Goal: Task Accomplishment & Management: Manage account settings

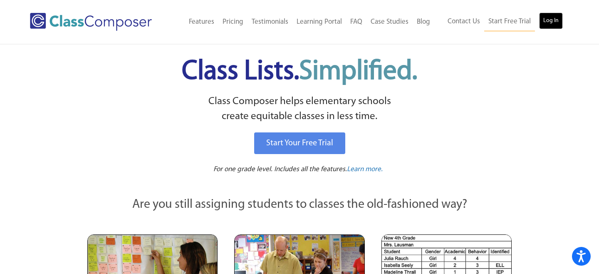
click at [550, 21] on link "Log In" at bounding box center [551, 20] width 24 height 17
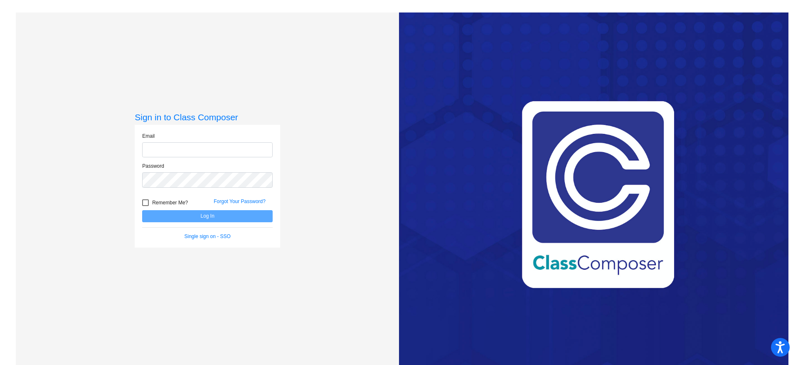
type input "[EMAIL_ADDRESS][DOMAIN_NAME]"
click at [260, 220] on button "Log In" at bounding box center [207, 216] width 131 height 12
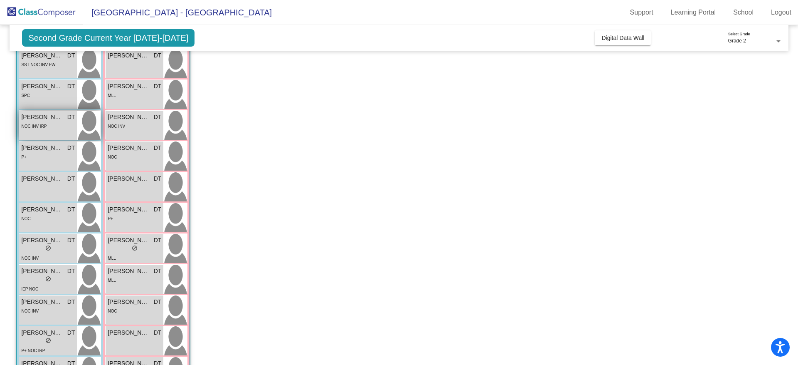
scroll to position [132, 0]
click at [46, 301] on span "Landon Tolzda" at bounding box center [42, 301] width 42 height 9
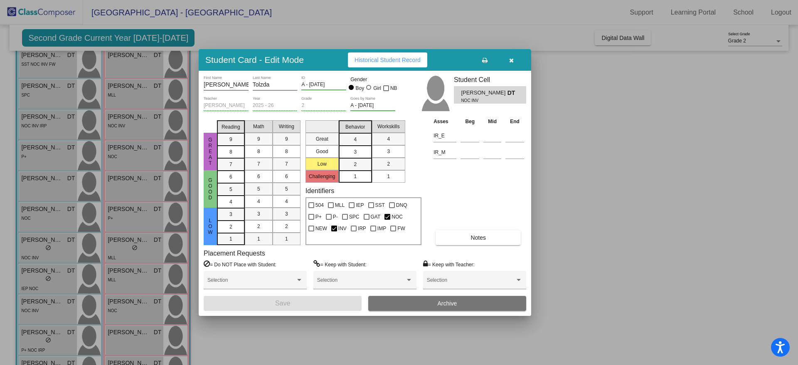
click at [449, 238] on button "Notes" at bounding box center [478, 237] width 85 height 15
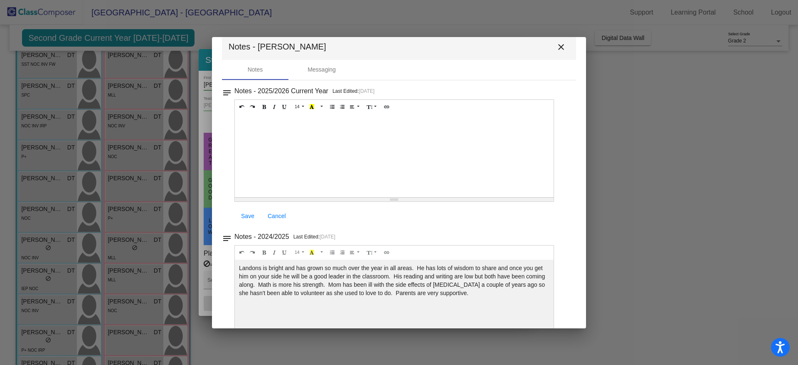
scroll to position [0, 0]
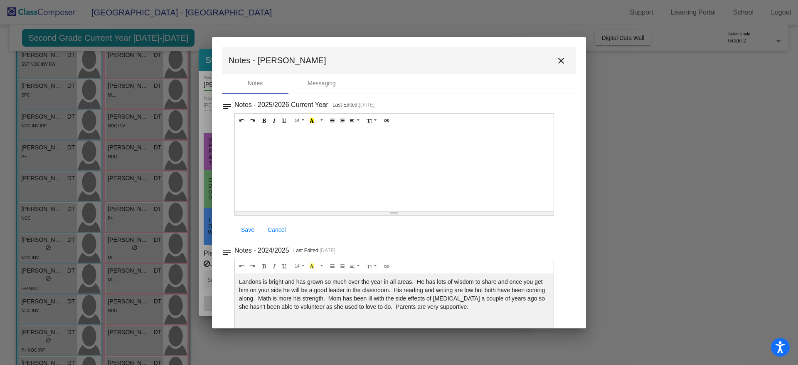
click at [559, 60] on mat-icon "close" at bounding box center [561, 61] width 10 height 10
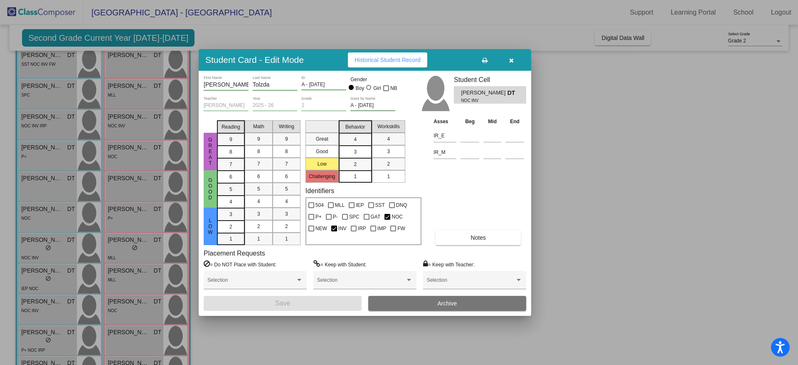
click at [403, 59] on span "Historical Student Record" at bounding box center [388, 60] width 66 height 7
